Goal: Find specific page/section: Find specific page/section

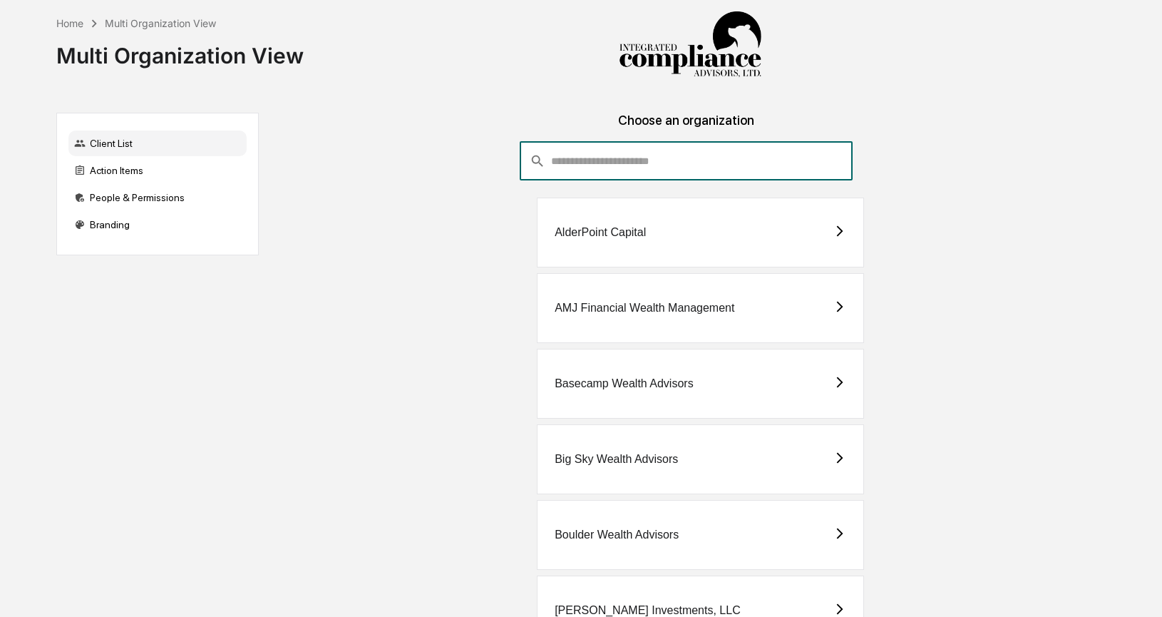
click at [615, 161] on input "consultant-dashboard__filter-organizations-search-bar" at bounding box center [702, 161] width 302 height 38
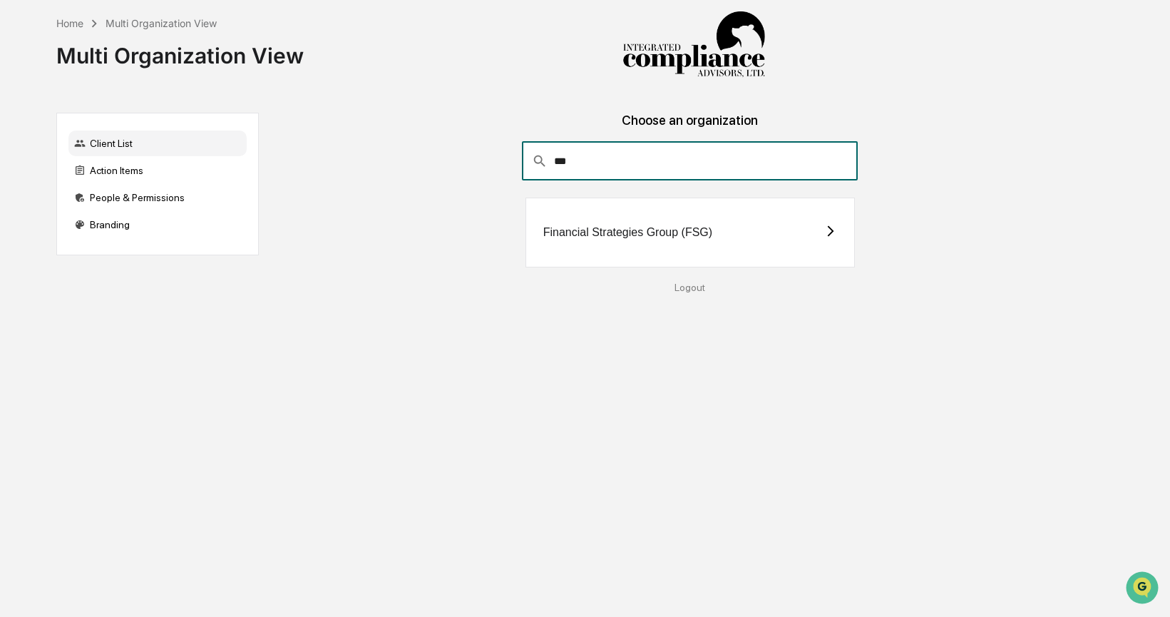
type input "***"
click at [607, 223] on div "Financial Strategies Group (FSG)" at bounding box center [689, 232] width 329 height 70
